Goal: Obtain resource: Download file/media

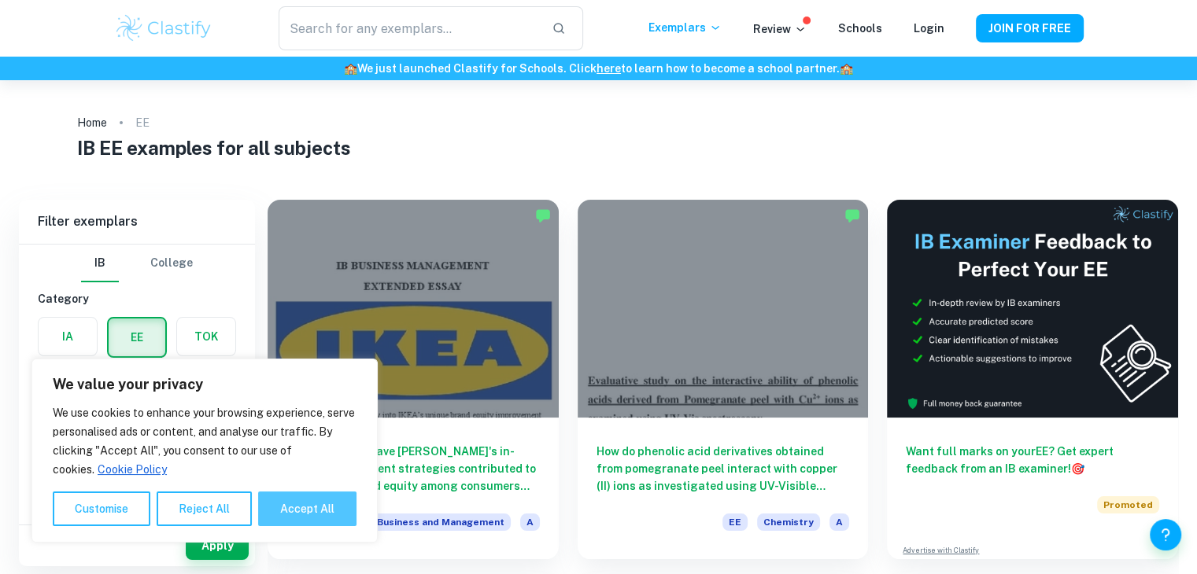
click at [301, 509] on button "Accept All" at bounding box center [307, 509] width 98 height 35
checkbox input "true"
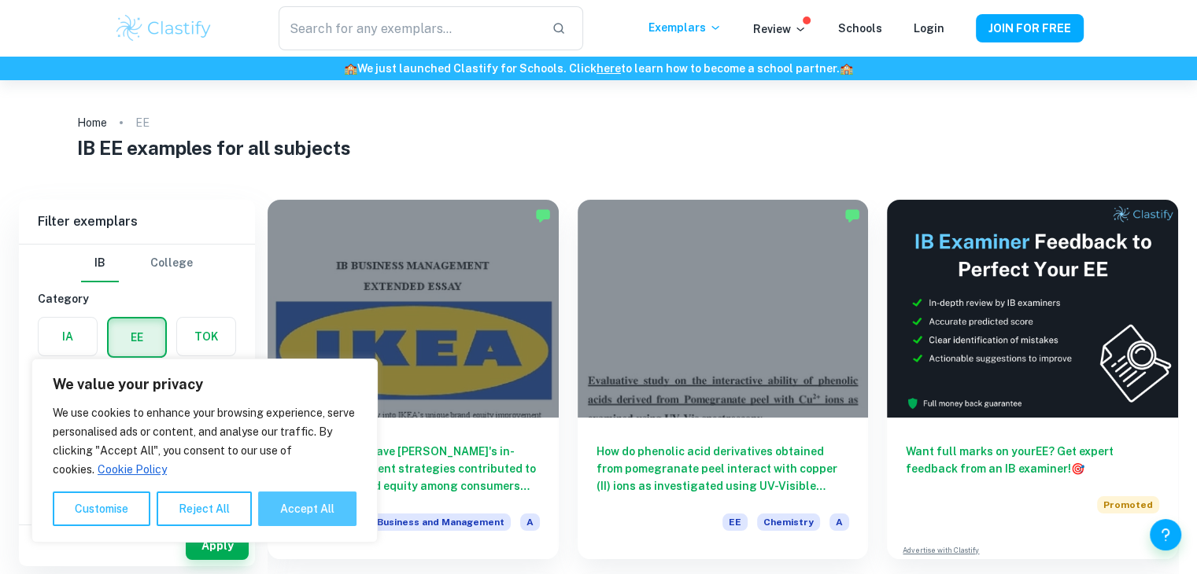
checkbox input "true"
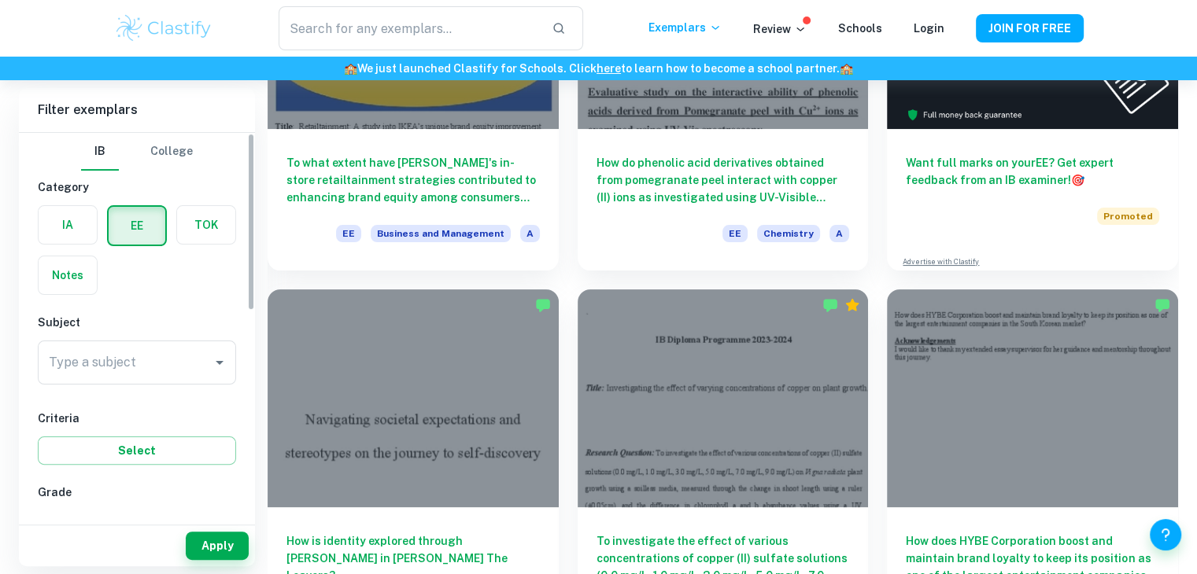
scroll to position [290, 0]
click at [98, 345] on div "Type a subject" at bounding box center [137, 363] width 198 height 44
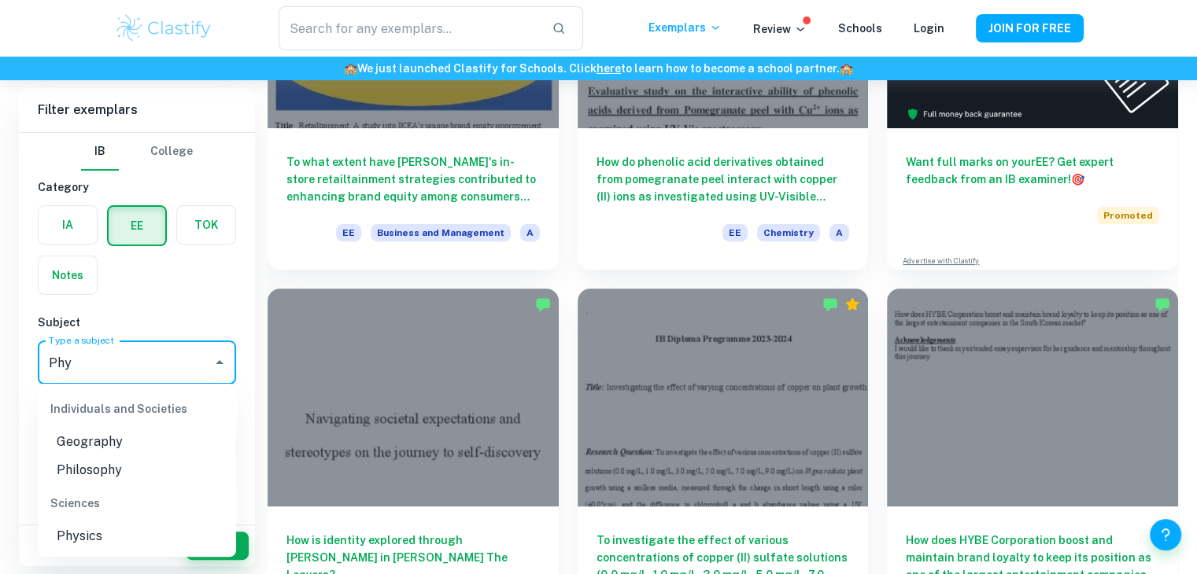
click at [88, 534] on li "Physics" at bounding box center [137, 537] width 198 height 28
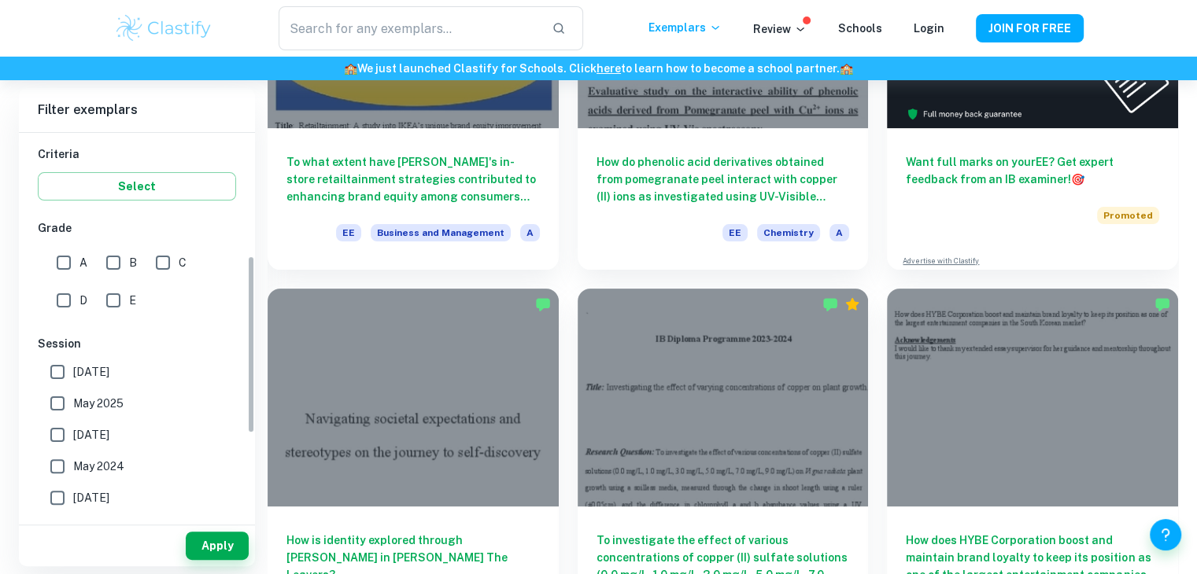
scroll to position [264, 0]
type input "Physics"
click at [68, 268] on input "A" at bounding box center [63, 262] width 31 height 31
checkbox input "true"
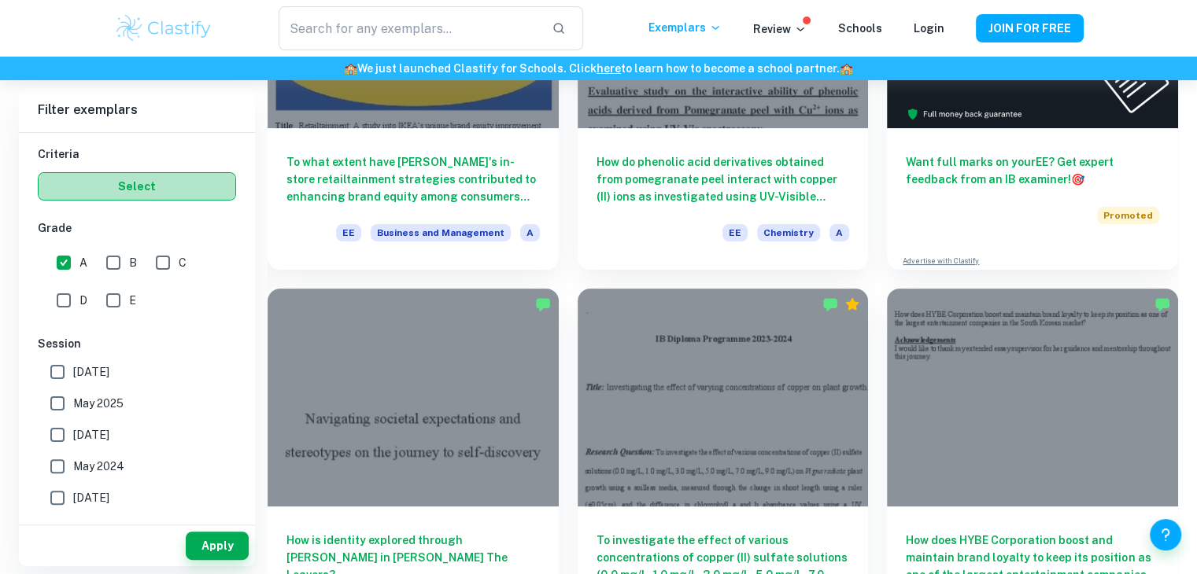
click at [137, 193] on button "Select" at bounding box center [137, 186] width 198 height 28
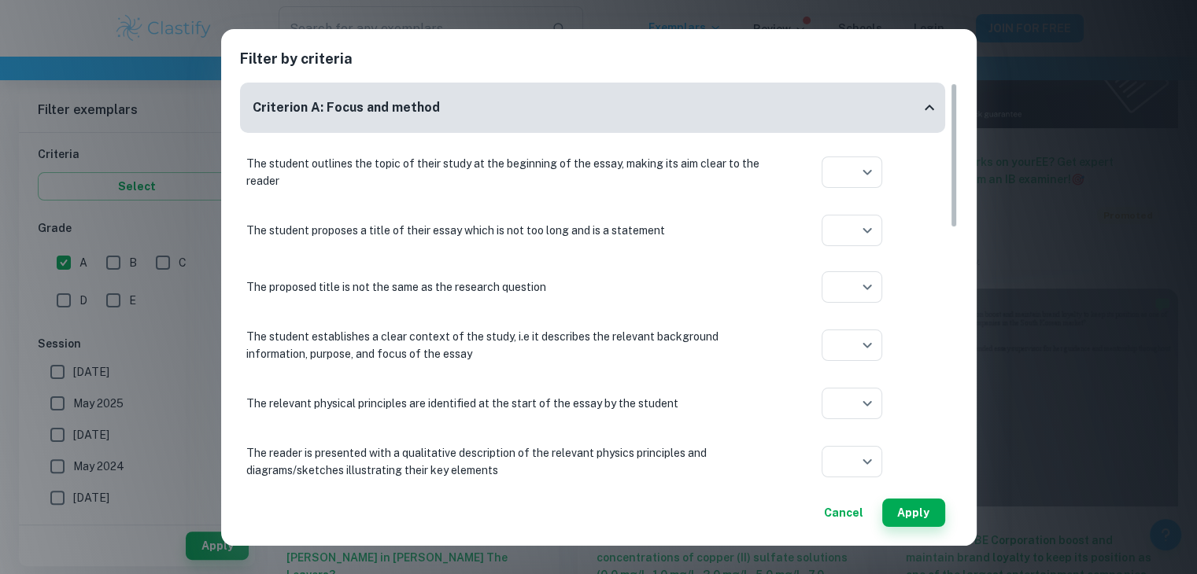
click at [851, 507] on button "Cancel" at bounding box center [844, 513] width 52 height 28
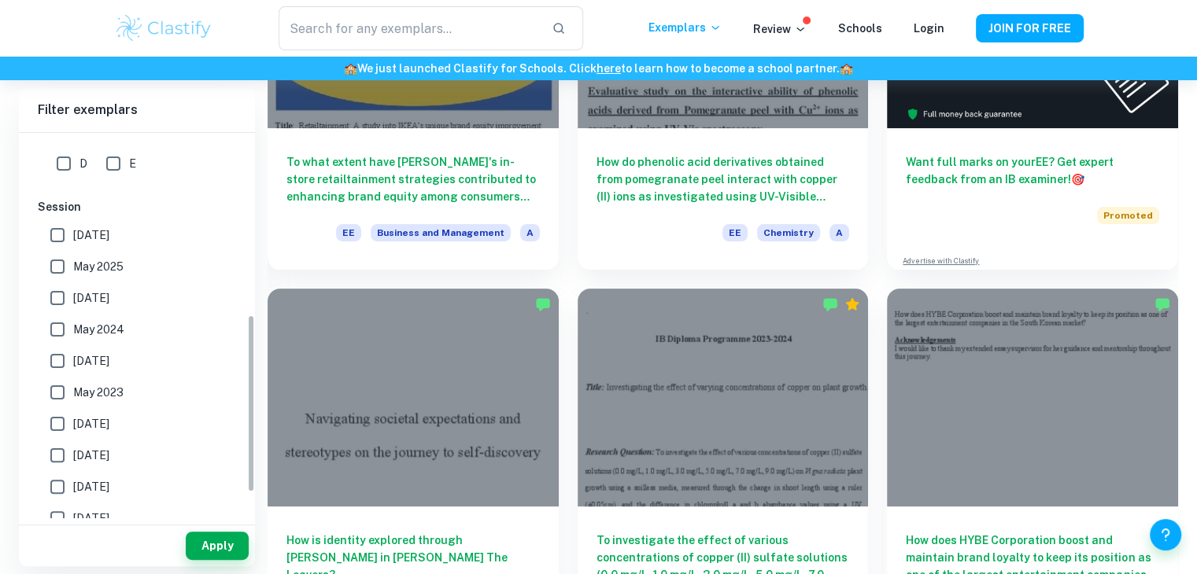
scroll to position [403, 0]
click at [64, 243] on input "May 2026" at bounding box center [57, 233] width 31 height 31
checkbox input "true"
click at [219, 543] on button "Apply" at bounding box center [217, 546] width 63 height 28
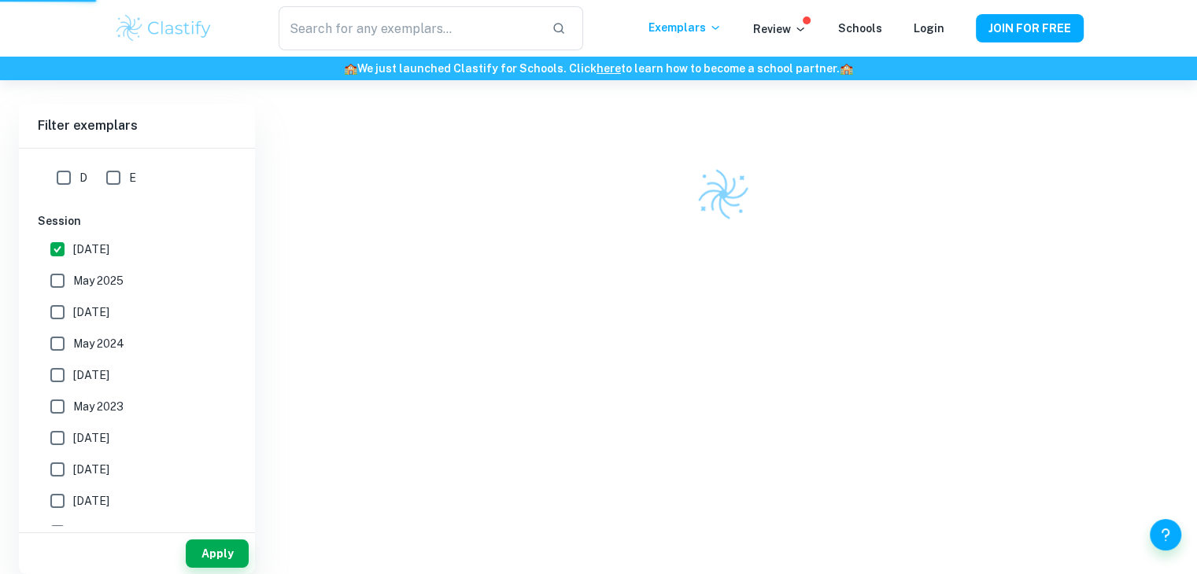
scroll to position [81, 0]
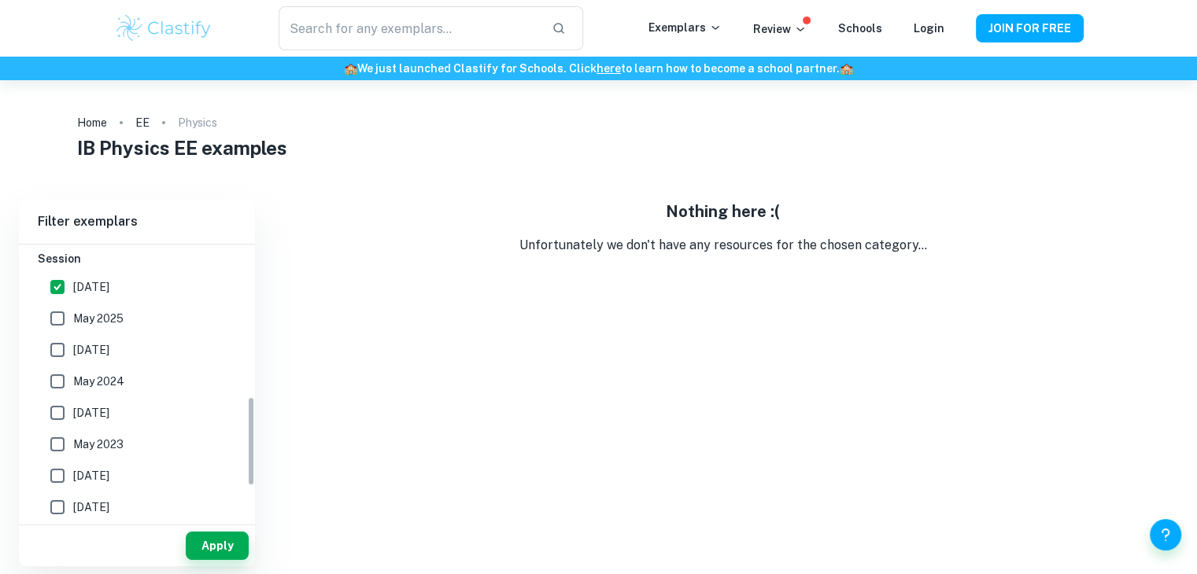
scroll to position [461, 0]
click at [105, 320] on span "May 2025" at bounding box center [98, 318] width 50 height 17
click at [73, 320] on input "May 2025" at bounding box center [57, 318] width 31 height 31
checkbox input "true"
click at [217, 549] on button "Apply" at bounding box center [217, 546] width 63 height 28
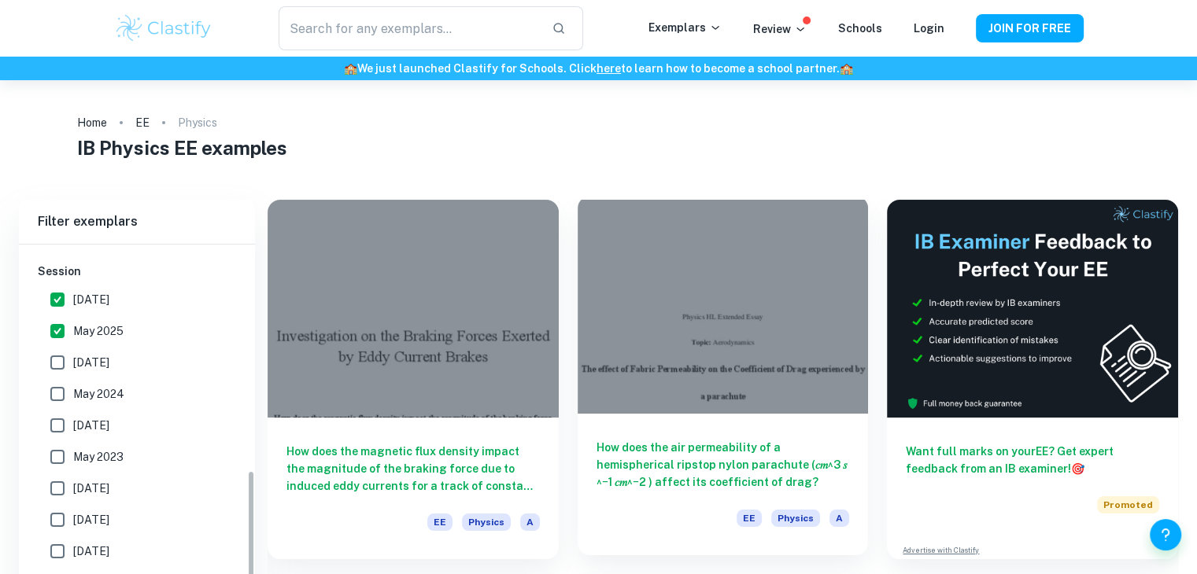
scroll to position [447, 0]
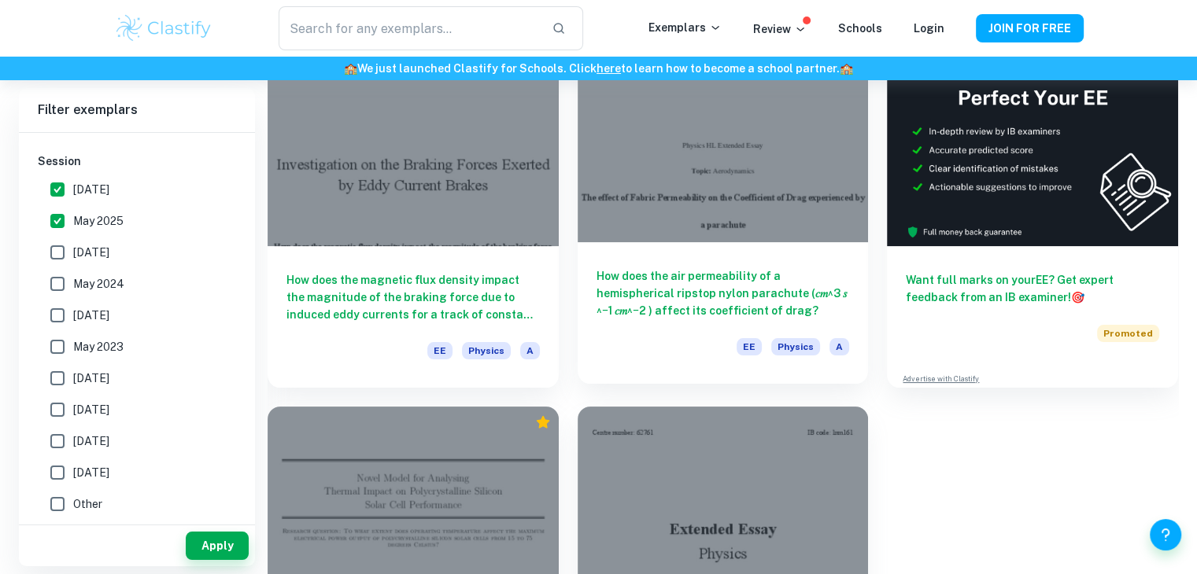
click at [615, 283] on h6 "How does the air permeability of a hemispherical ripstop nylon parachute (𝑐𝑚^3 …" at bounding box center [723, 294] width 253 height 52
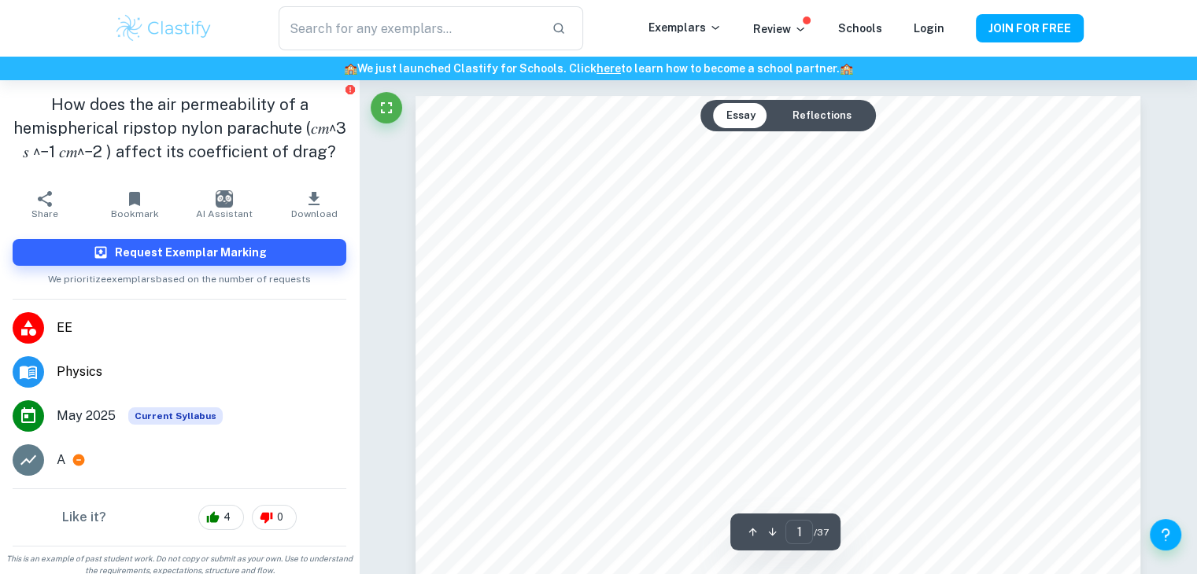
scroll to position [175, 0]
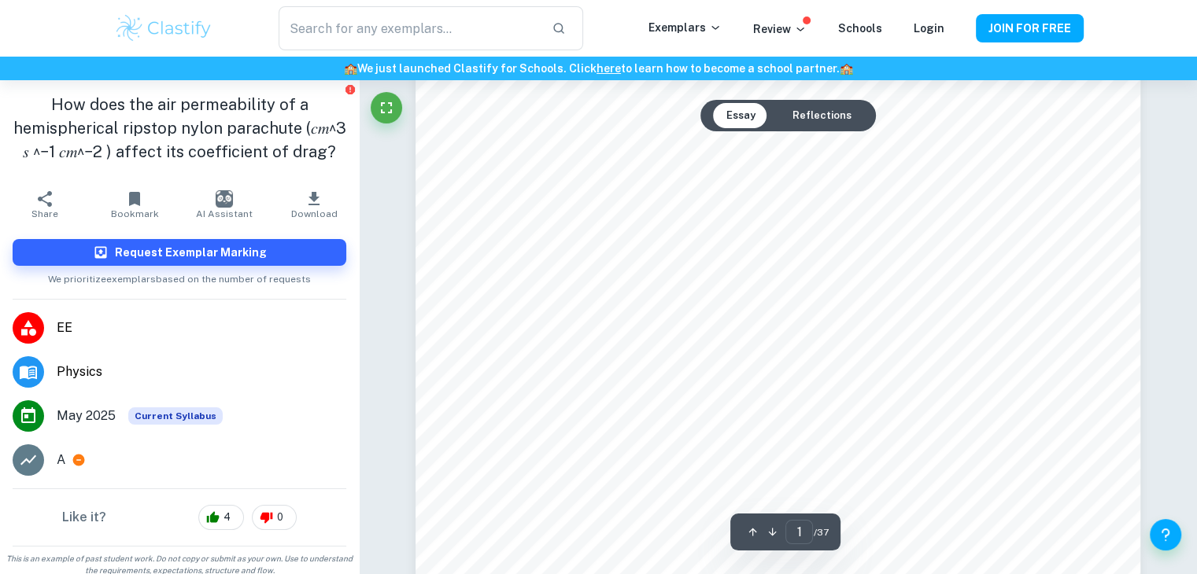
click at [834, 118] on button "Reflections" at bounding box center [821, 115] width 84 height 25
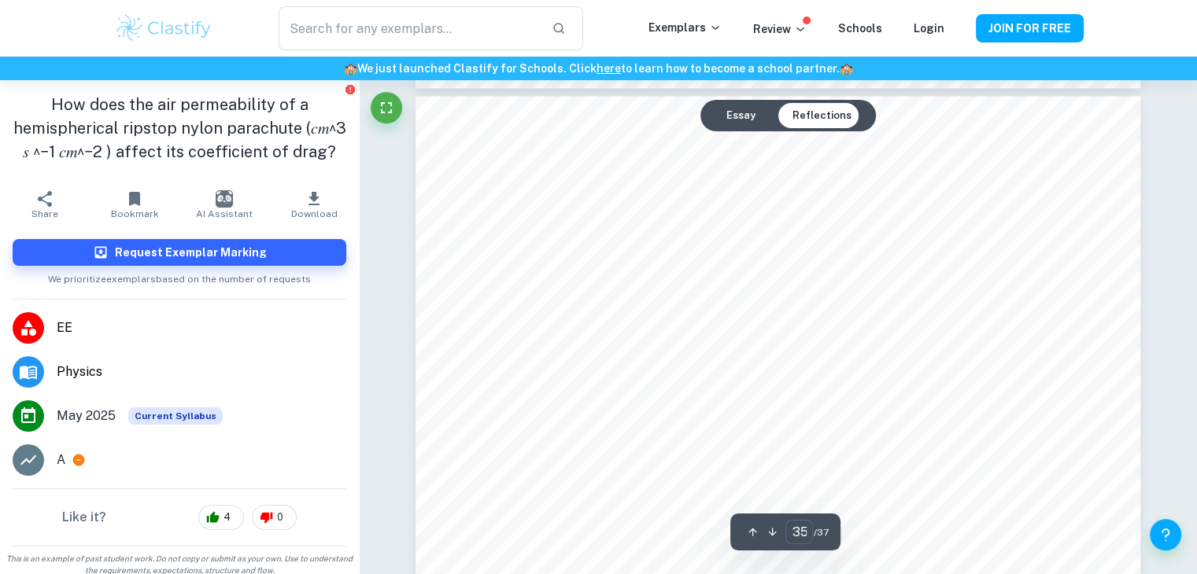
click at [743, 110] on button "Essay" at bounding box center [740, 115] width 54 height 25
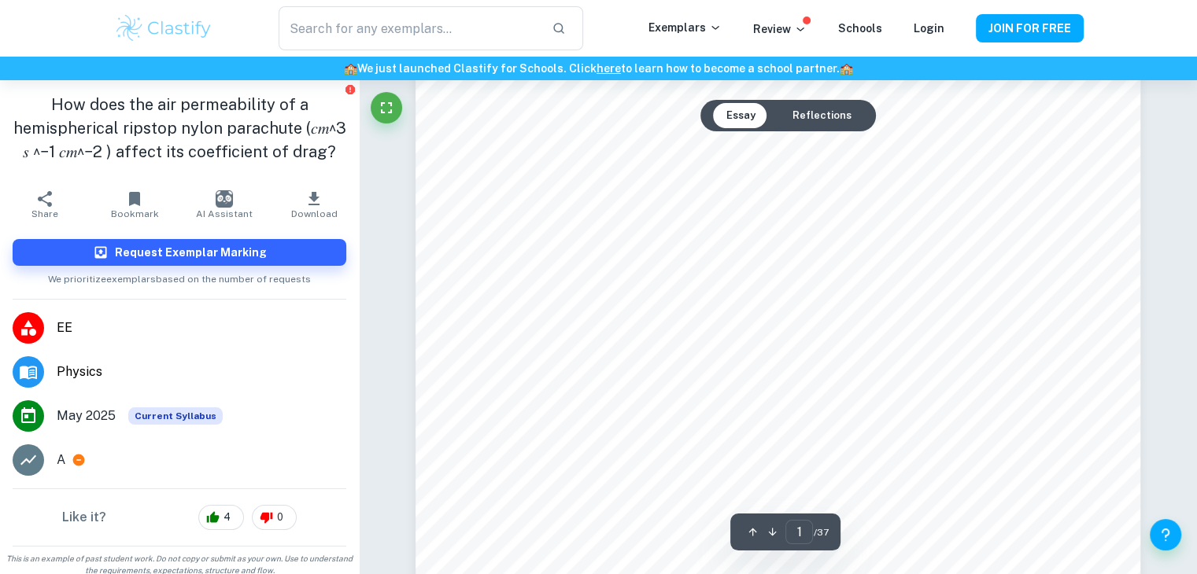
scroll to position [157, 0]
click at [383, 98] on button "Fullscreen" at bounding box center [386, 107] width 31 height 31
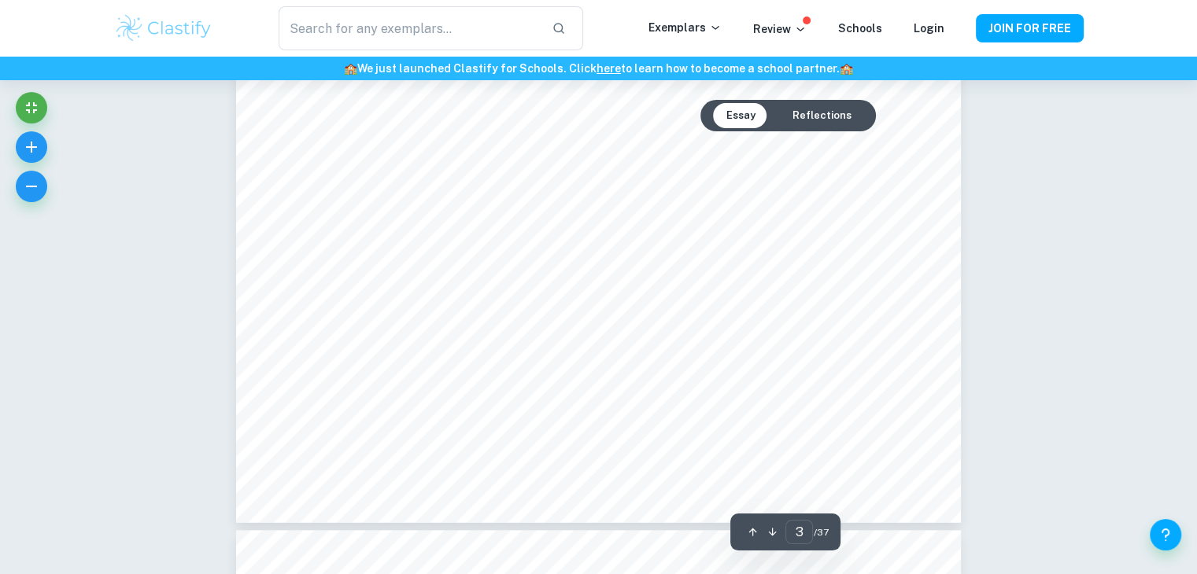
scroll to position [2715, 0]
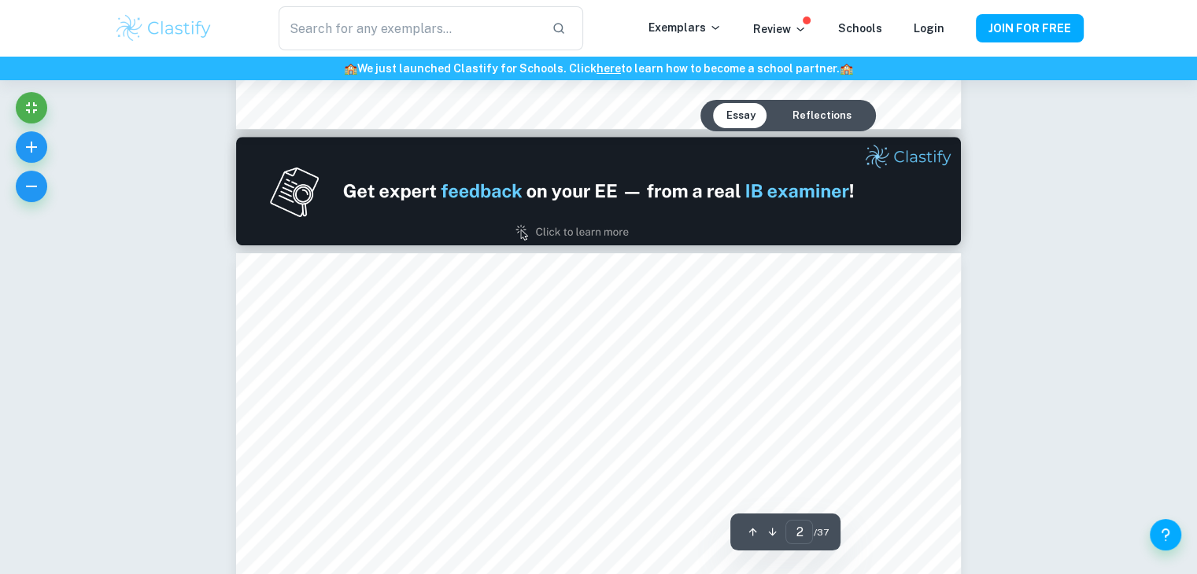
type input "1"
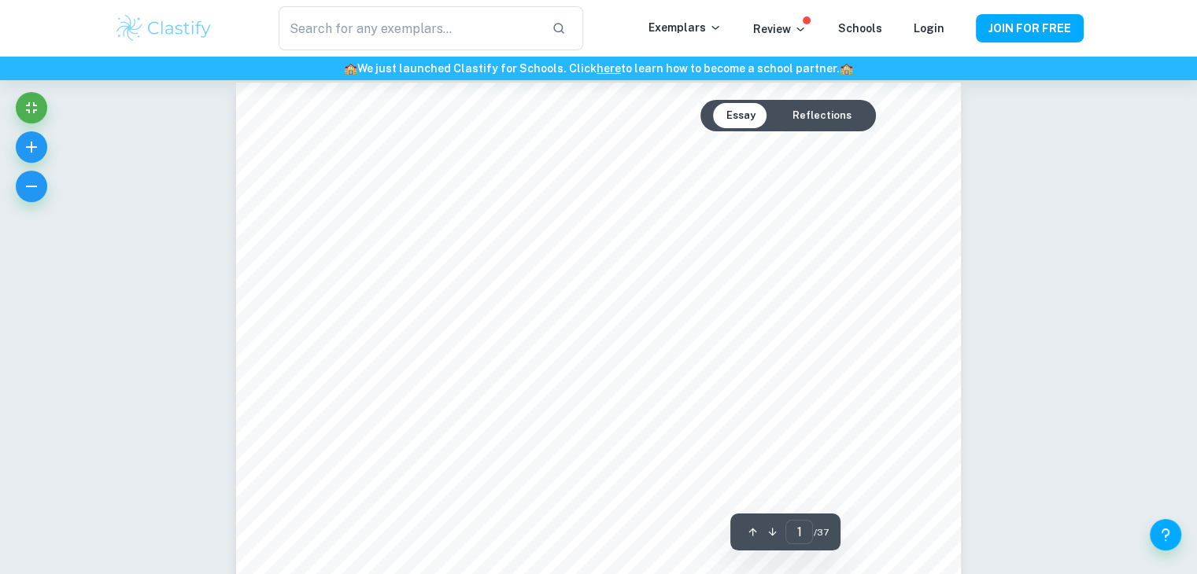
scroll to position [0, 0]
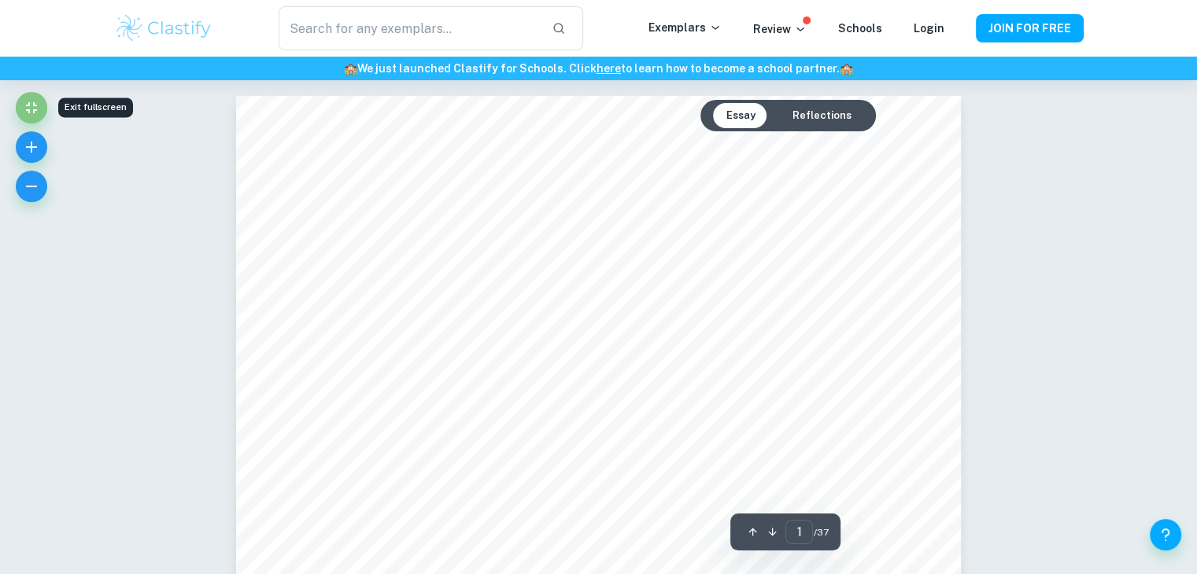
click at [31, 112] on icon "Exit fullscreen" at bounding box center [31, 107] width 19 height 19
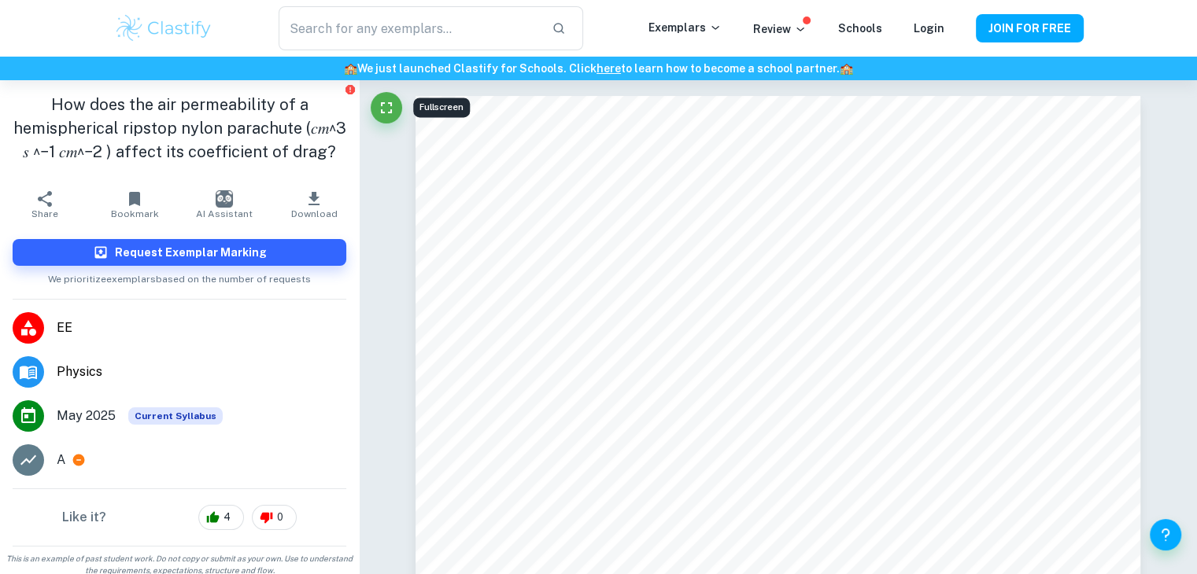
scroll to position [31, 0]
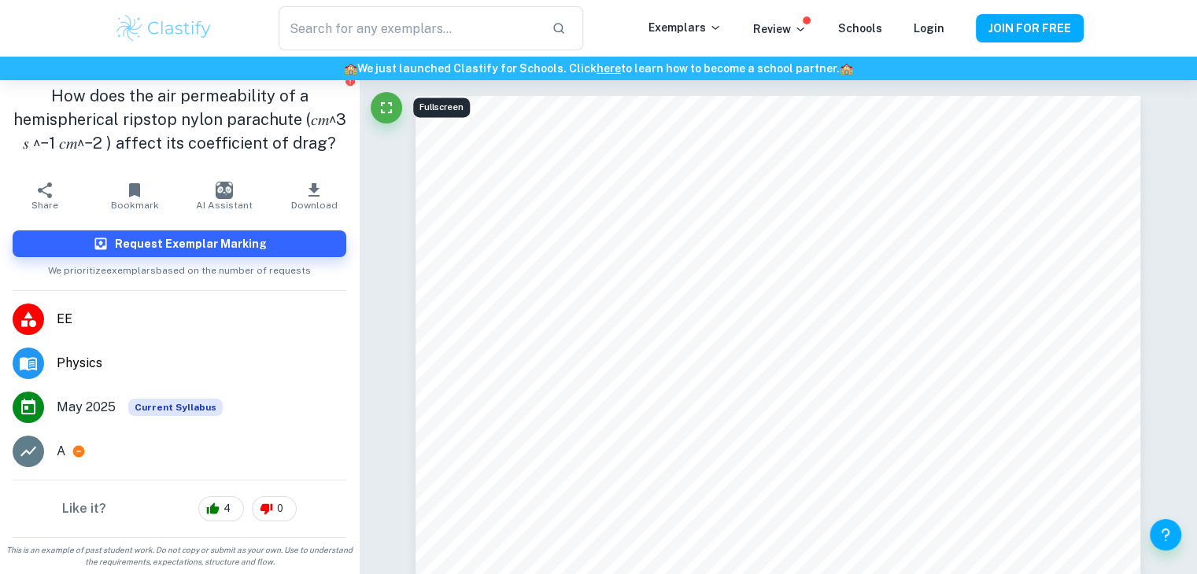
click at [316, 199] on button "Download" at bounding box center [314, 196] width 90 height 44
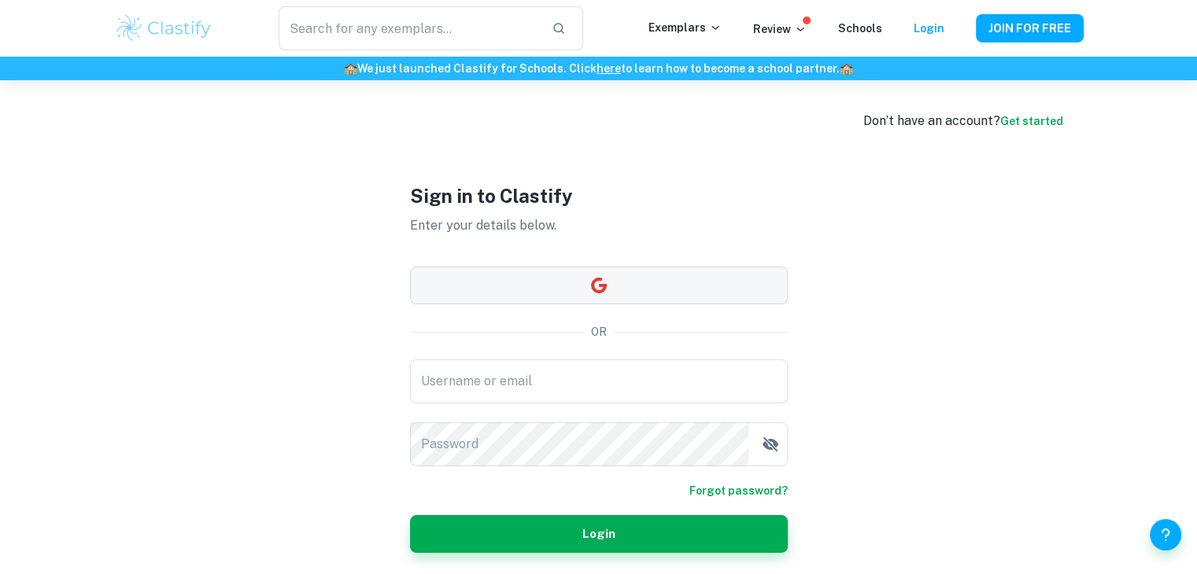
click at [614, 297] on button "button" at bounding box center [599, 286] width 378 height 38
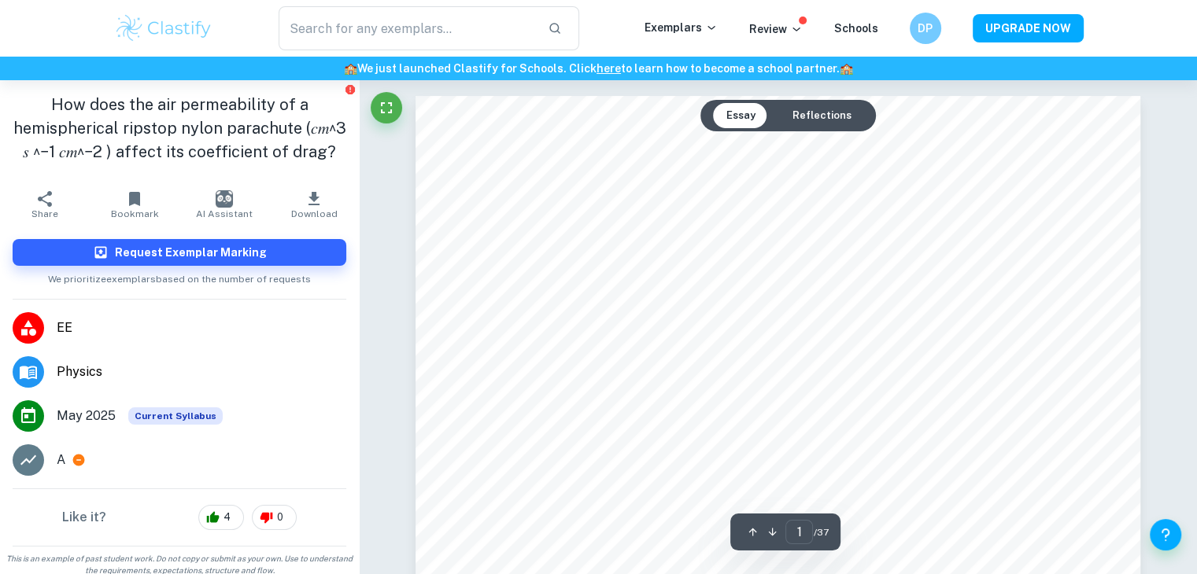
click at [308, 205] on icon "button" at bounding box center [313, 198] width 11 height 13
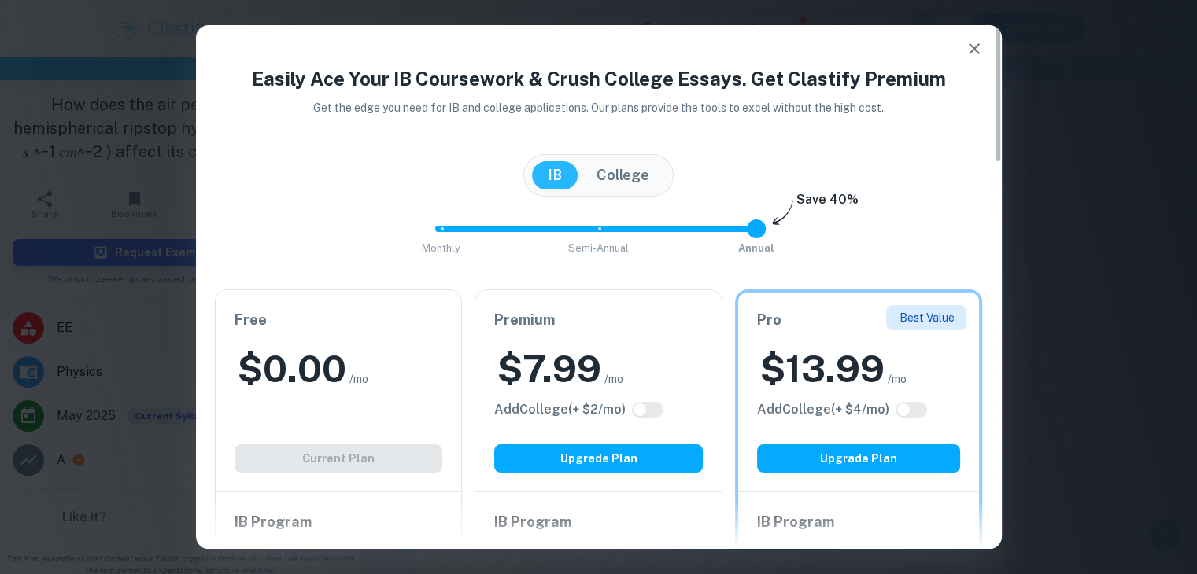
click at [378, 363] on div "$ 0.00 /mo" at bounding box center [339, 369] width 209 height 50
click at [375, 449] on div "Free $ 0.00 /mo Add College (+ $ 2 /mo) Current Plan" at bounding box center [339, 390] width 246 height 201
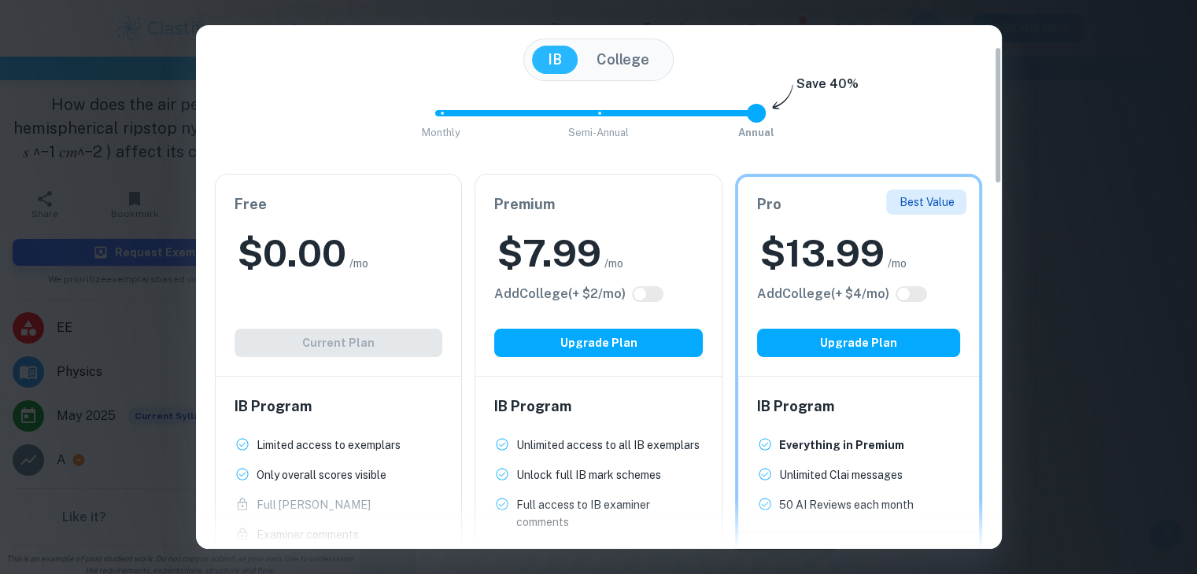
scroll to position [79, 0]
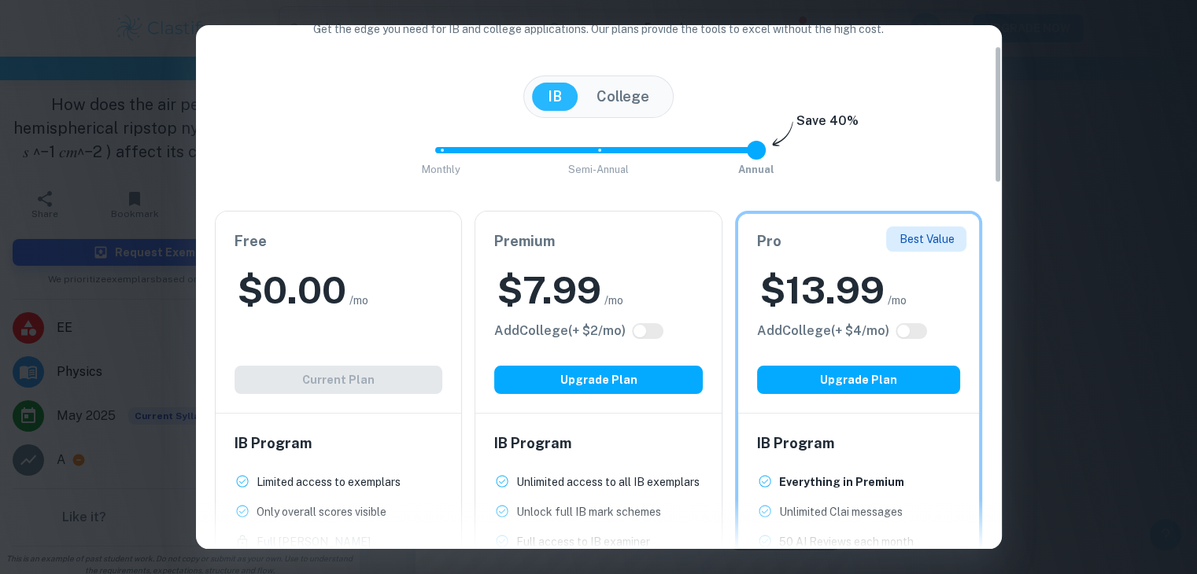
click at [595, 94] on button "College" at bounding box center [623, 97] width 84 height 28
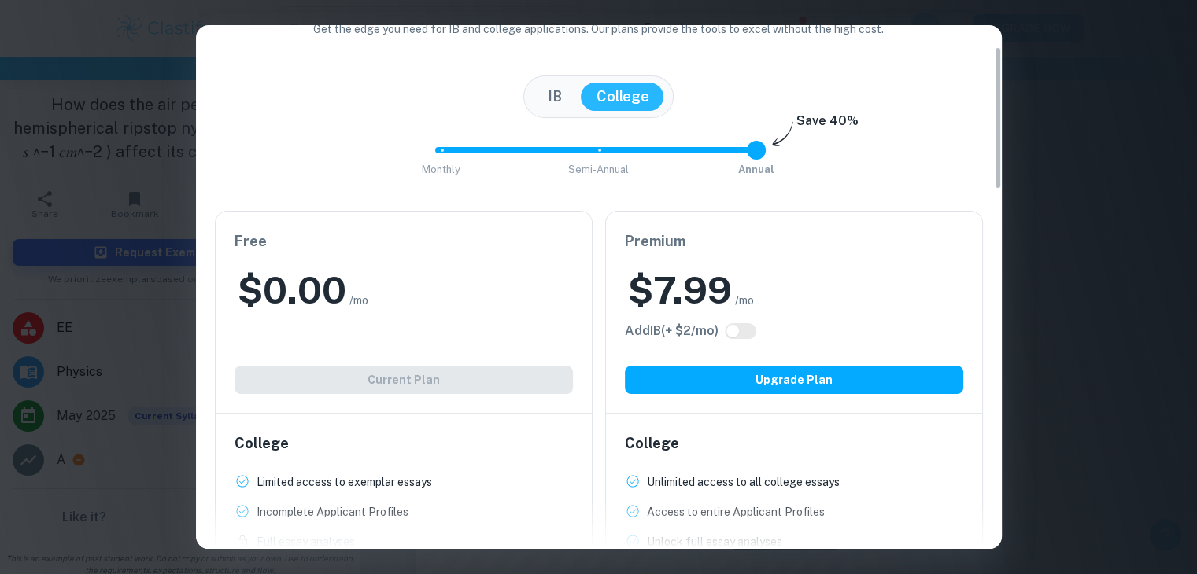
scroll to position [502, 0]
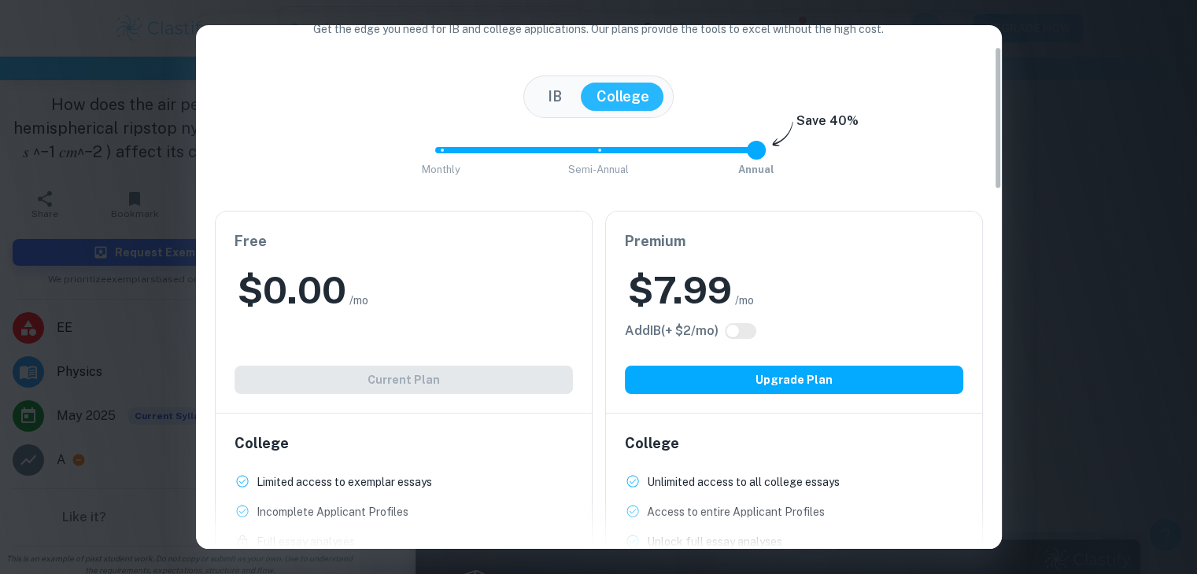
click at [1159, 206] on div "Easily Ace Your IB Coursework & Crush College Essays. Get Clastify Premium Get …" at bounding box center [598, 287] width 1197 height 574
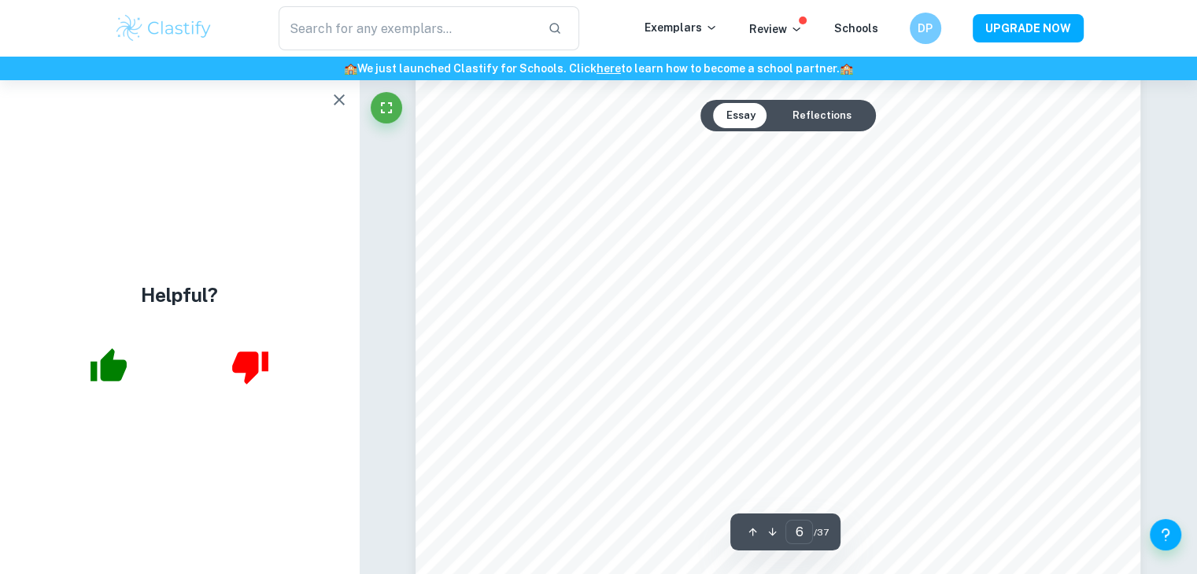
scroll to position [4813, 0]
type input "5"
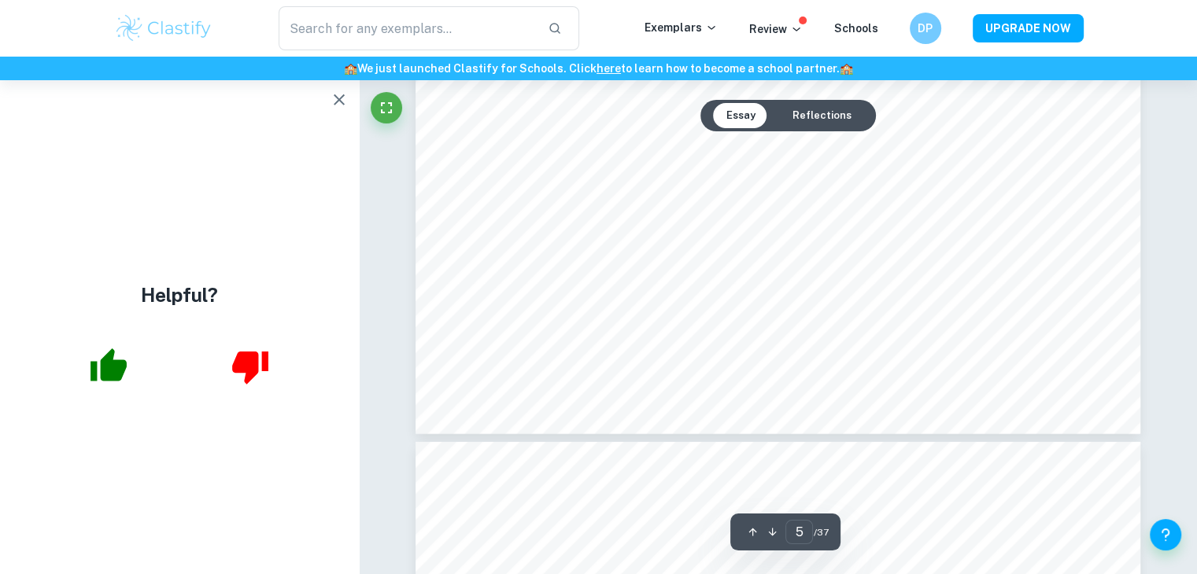
scroll to position [4615, 0]
